Goal: Check status: Check status

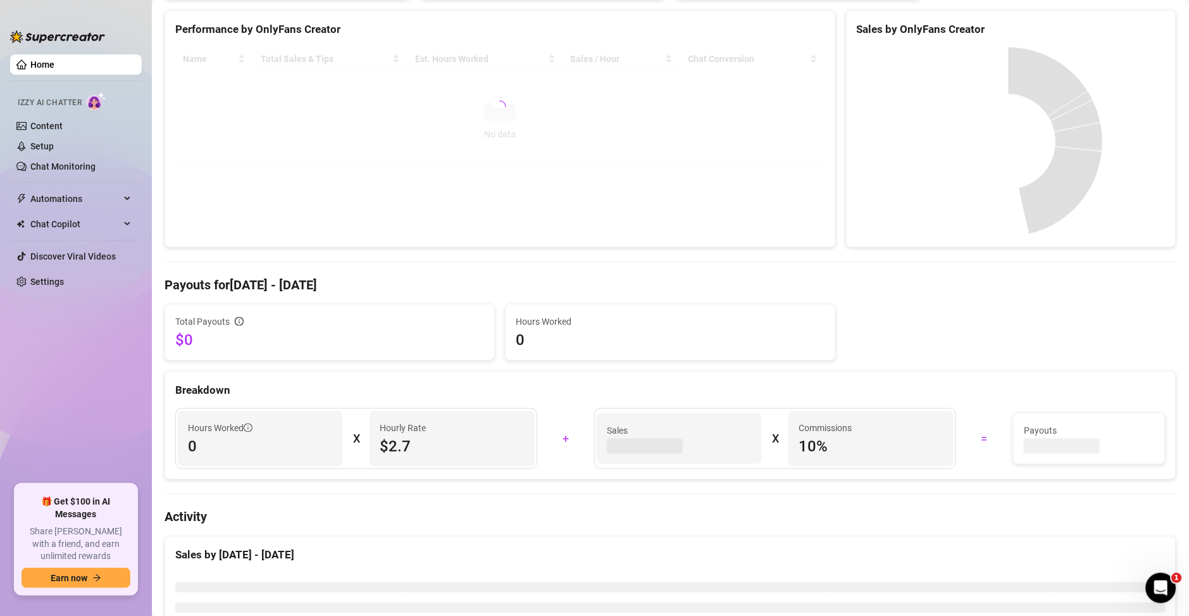
scroll to position [363, 0]
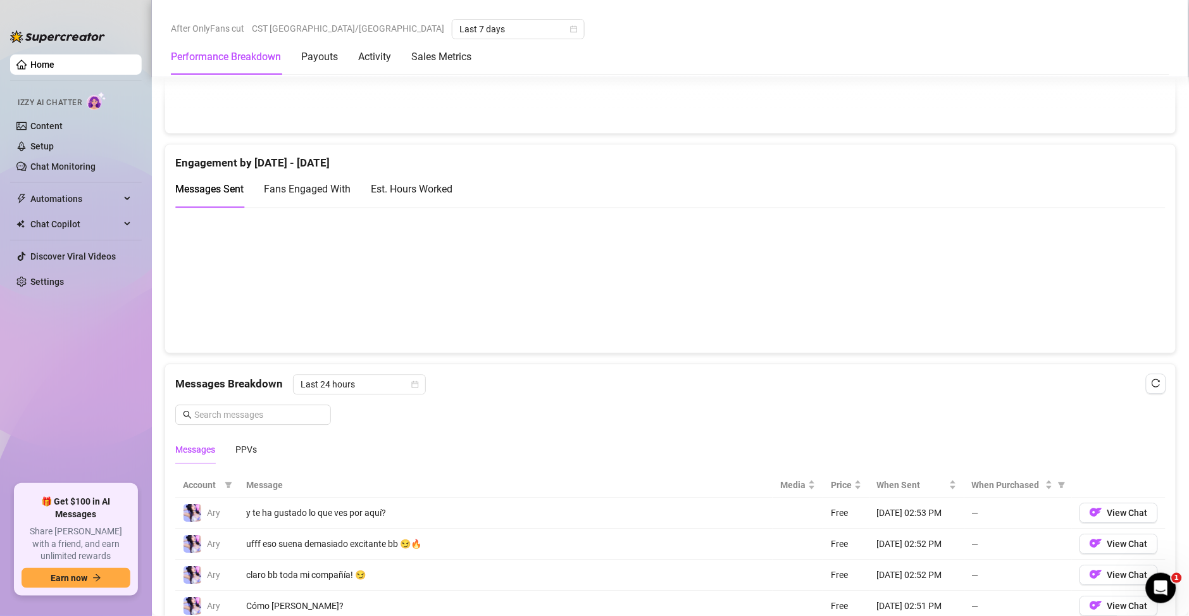
scroll to position [820, 0]
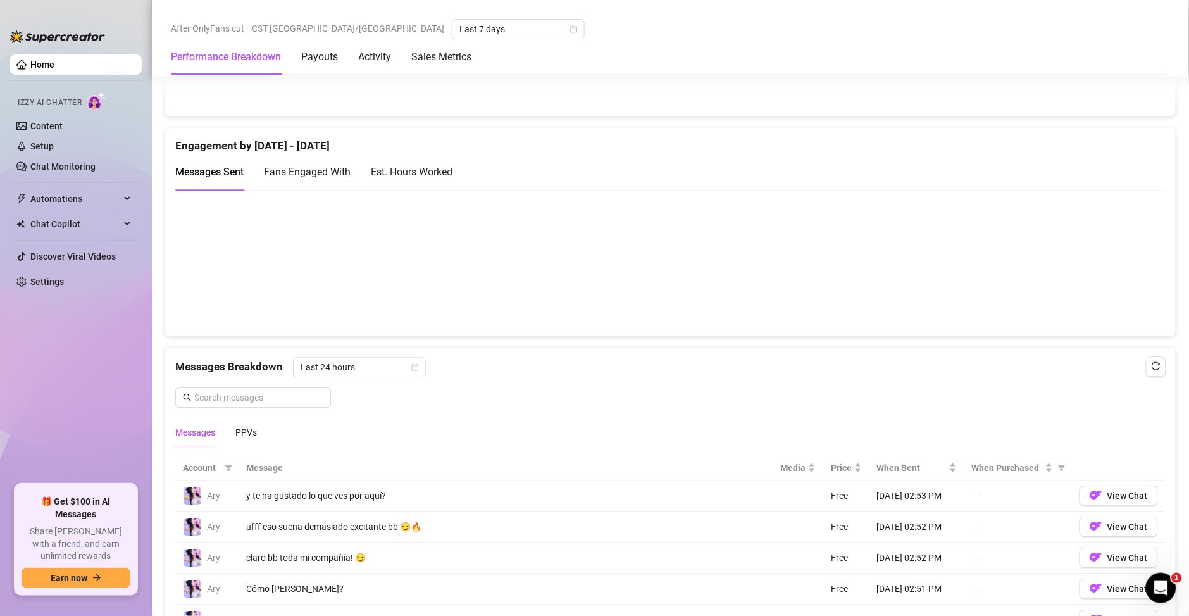
click at [428, 174] on div "Est. Hours Worked" at bounding box center [412, 172] width 82 height 16
click at [799, 189] on div "Messages Sent Fans Engaged With Est. Hours Worked" at bounding box center [670, 172] width 990 height 36
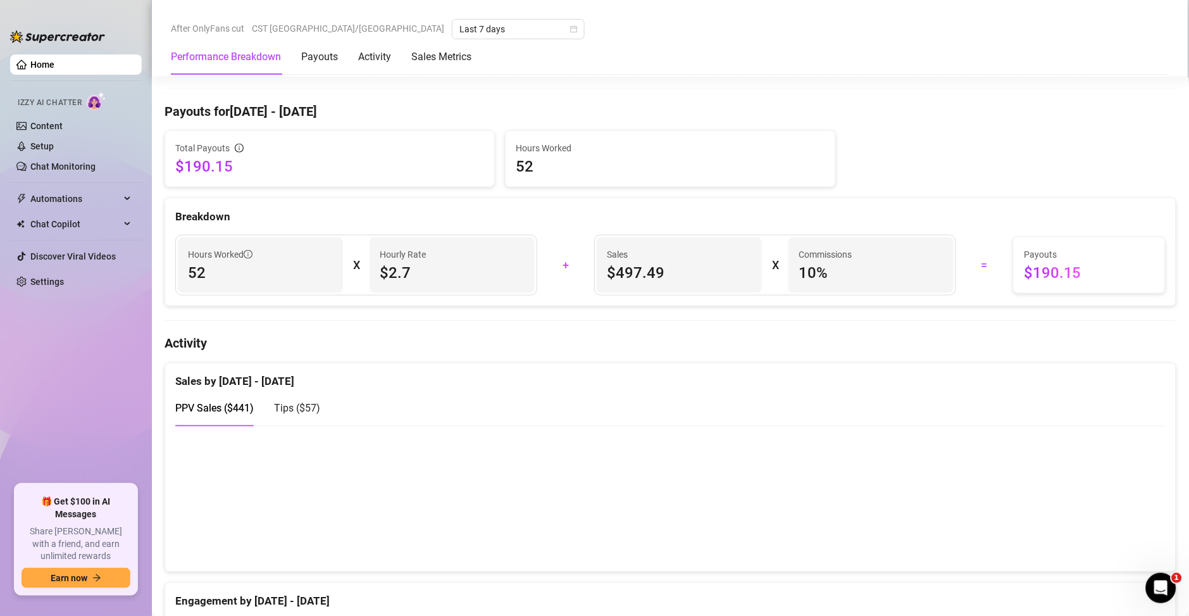
scroll to position [0, 0]
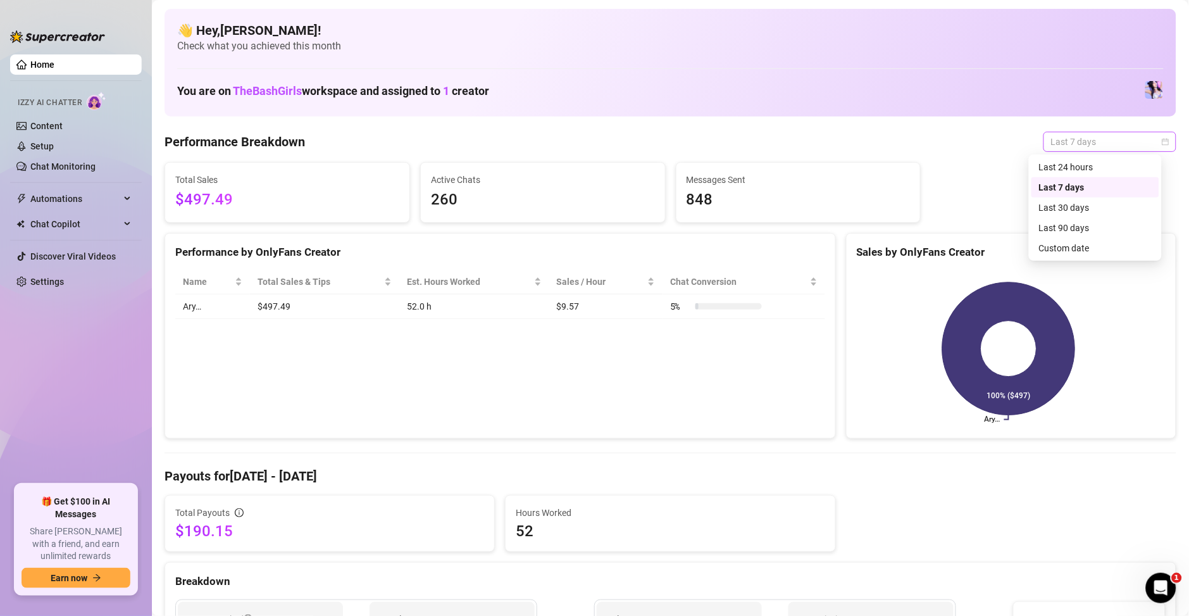
click at [1060, 139] on span "Last 7 days" at bounding box center [1110, 141] width 118 height 19
click at [1067, 251] on div "Custom date" at bounding box center [1095, 248] width 113 height 14
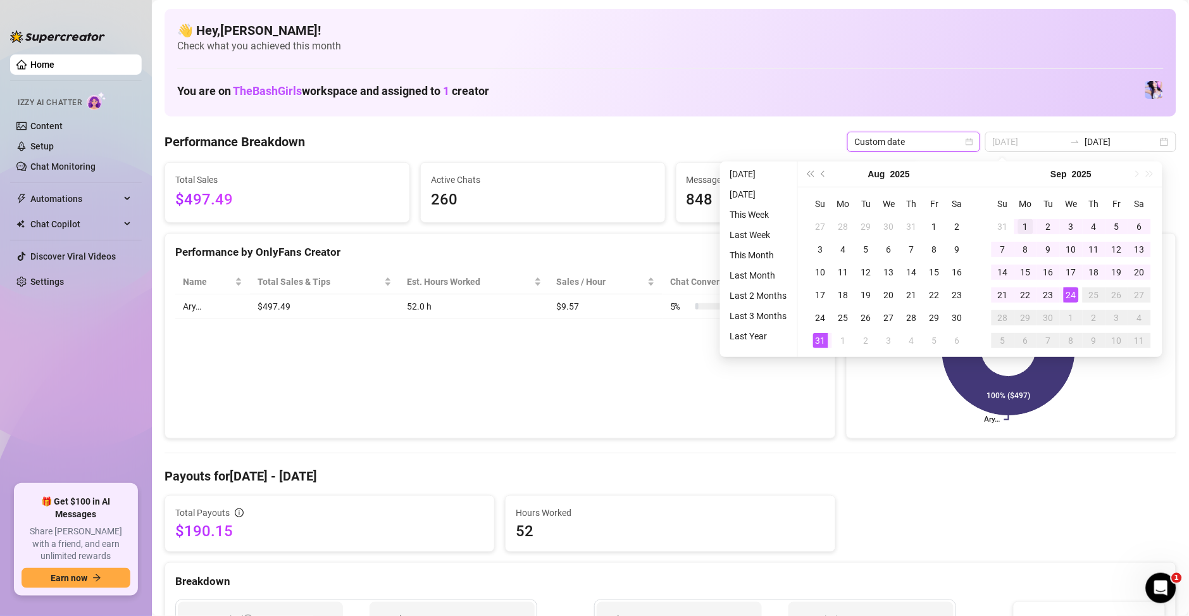
type input "2025-09-01"
click at [1025, 233] on div "1" at bounding box center [1025, 226] width 15 height 15
type input "2025-09-24"
click at [1069, 304] on td "24" at bounding box center [1071, 294] width 23 height 23
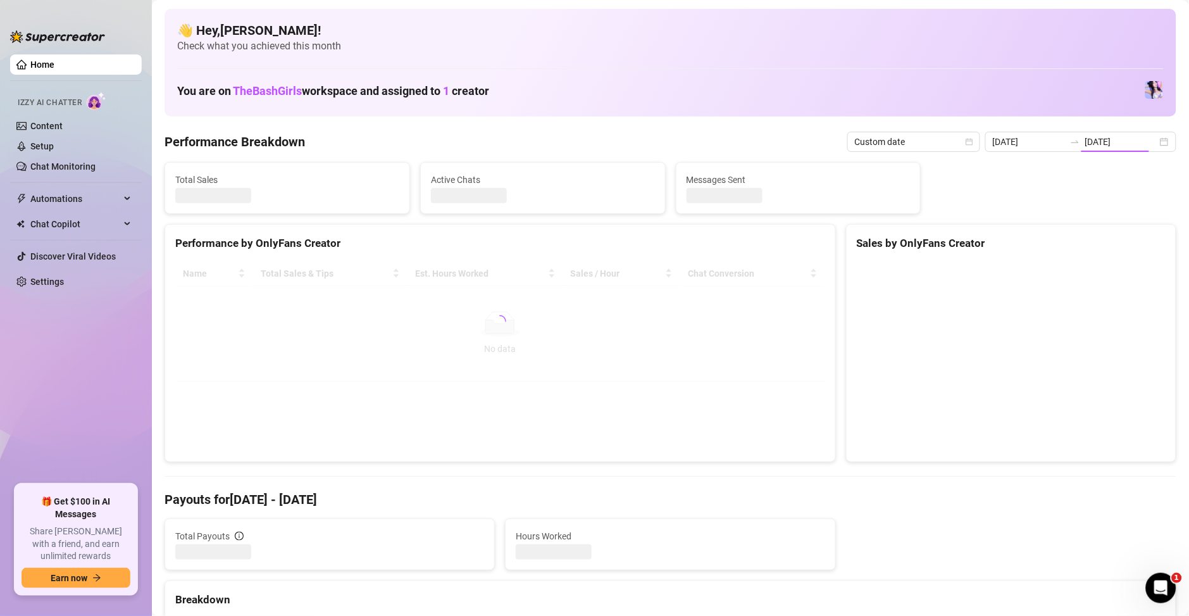
type input "2025-09-01"
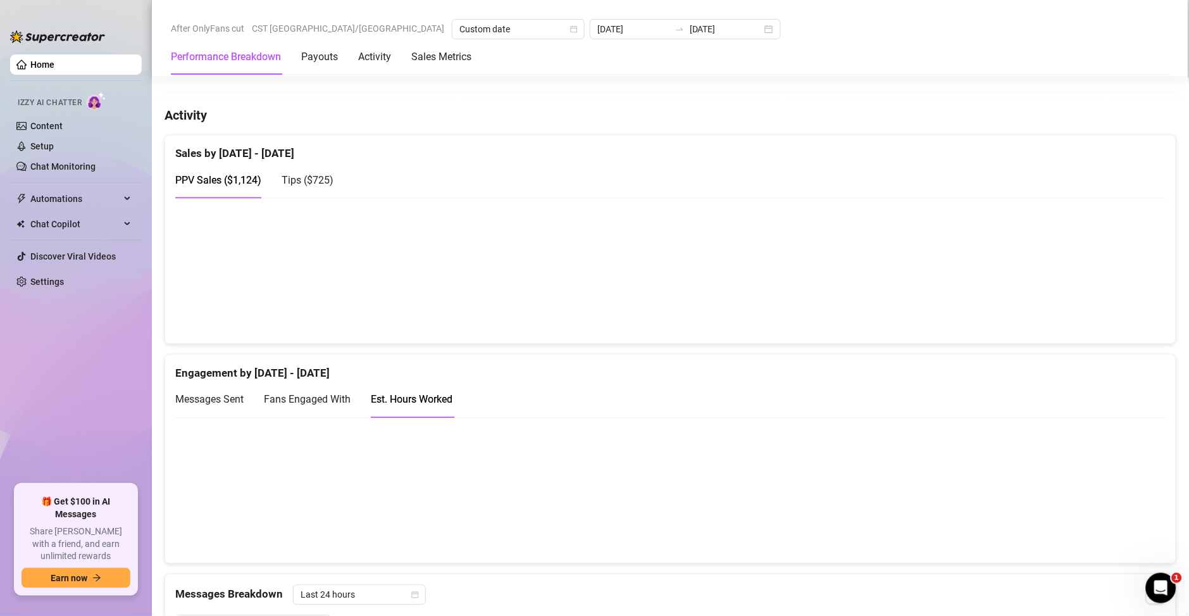
scroll to position [638, 0]
